Goal: Check status: Check status

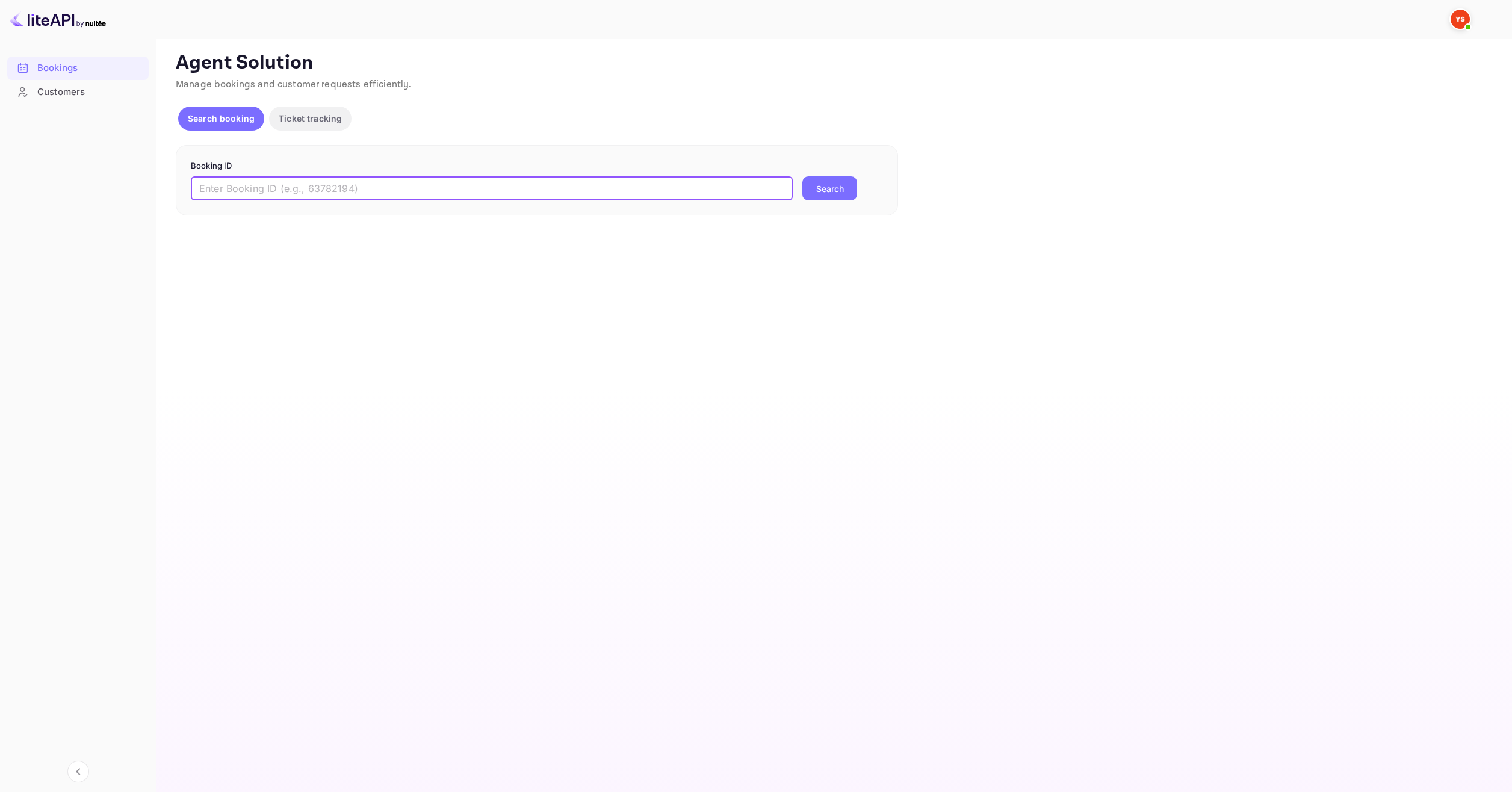
click at [588, 182] on input "text" at bounding box center [492, 188] width 602 height 24
paste input "9187793"
type input "9187793"
click at [828, 193] on button "Search" at bounding box center [829, 188] width 54 height 24
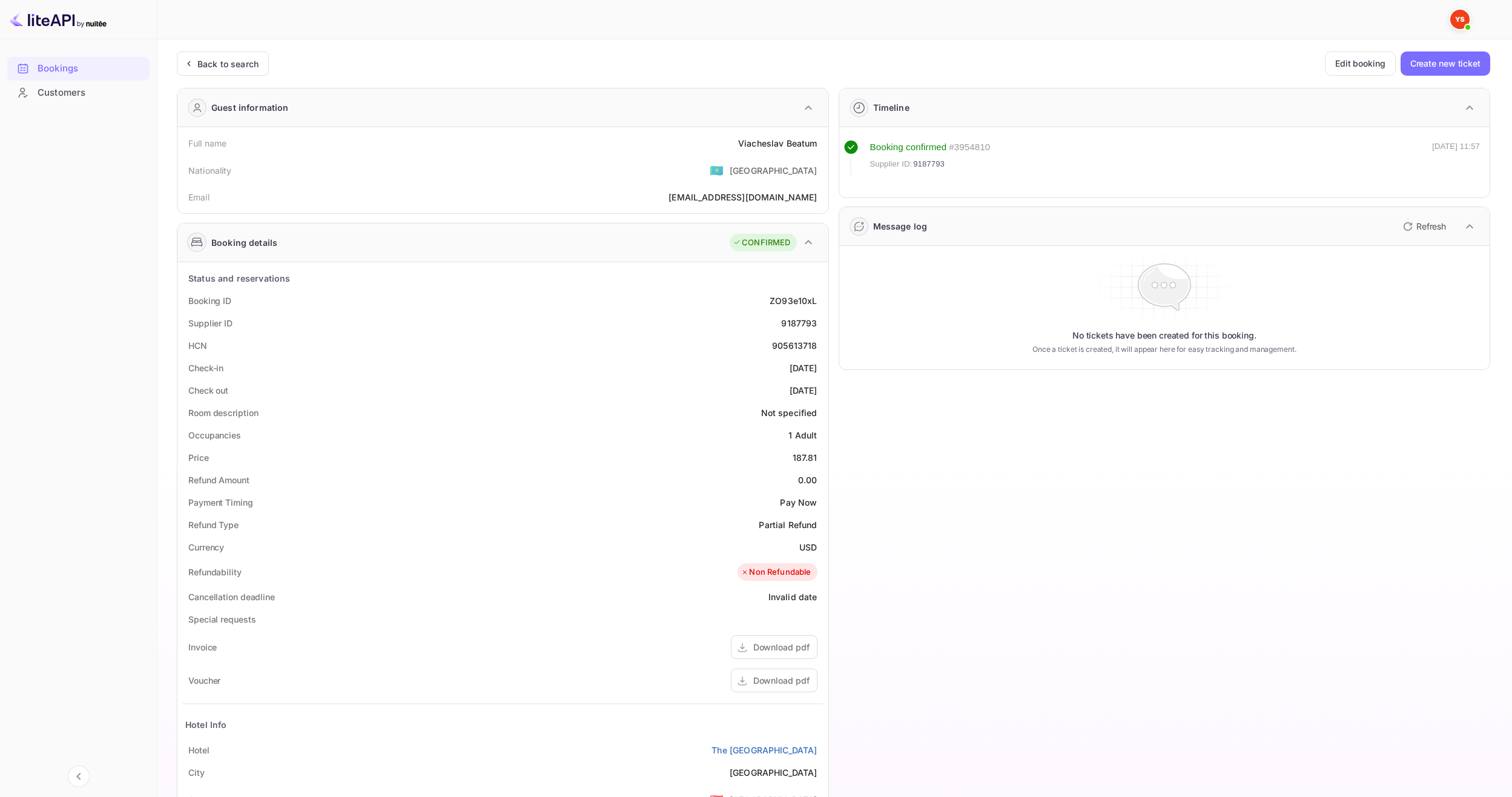
drag, startPoint x: 730, startPoint y: 143, endPoint x: 818, endPoint y: 145, distance: 88.0
click at [811, 144] on div "Full name [PERSON_NAME]" at bounding box center [503, 143] width 641 height 23
drag, startPoint x: 820, startPoint y: 146, endPoint x: 719, endPoint y: 140, distance: 101.2
click at [719, 140] on div "Full name [PERSON_NAME]" at bounding box center [503, 143] width 641 height 23
copy div "Viacheslav Beatum"
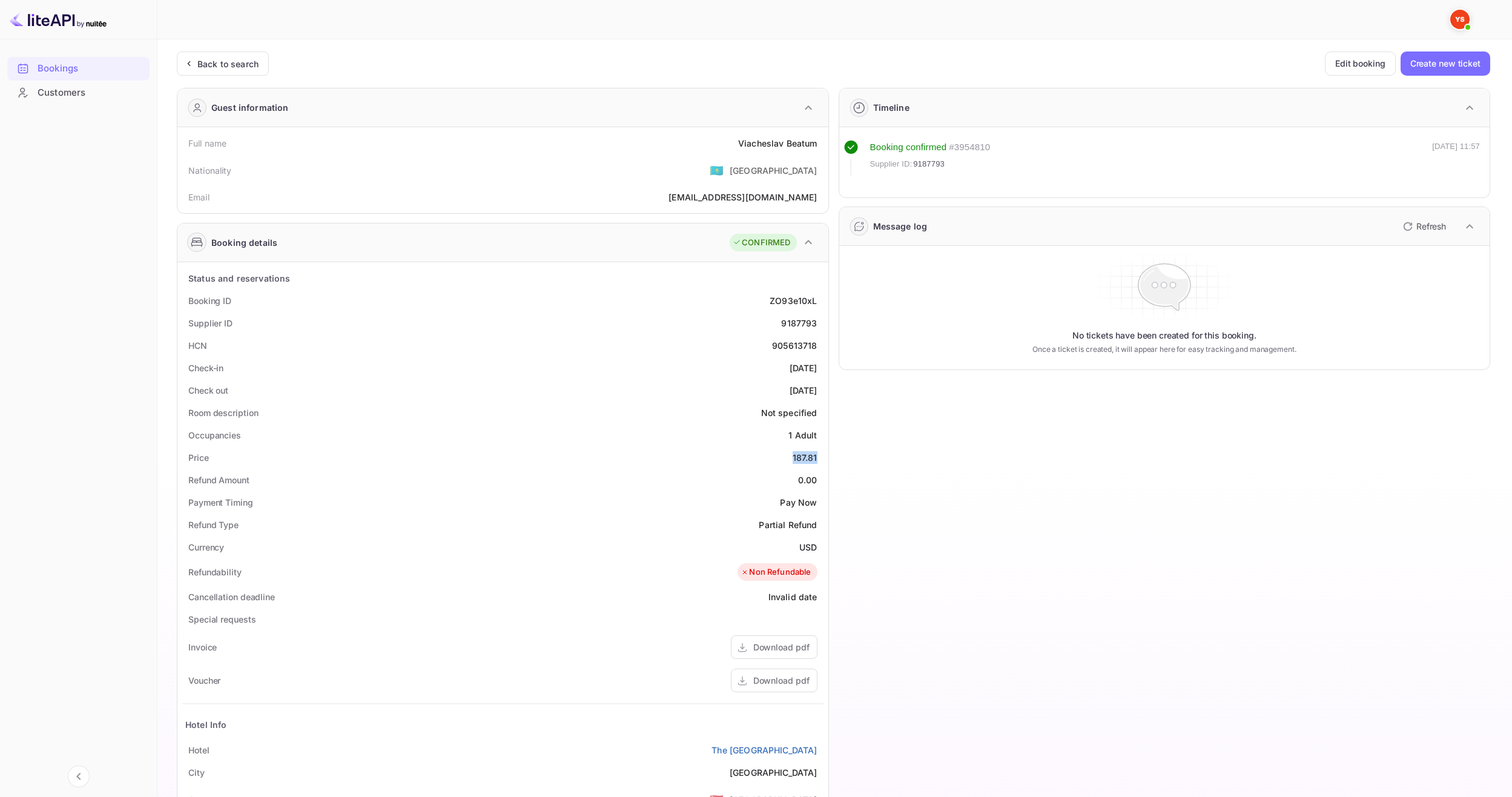
drag, startPoint x: 781, startPoint y: 459, endPoint x: 826, endPoint y: 460, distance: 45.0
click at [826, 460] on div "Status and reservations Booking ID ZO93e10xL Supplier ID 9187793 HCN 905613718 …" at bounding box center [503, 595] width 651 height 667
copy div "187.81"
